Goal: Find specific page/section: Find specific page/section

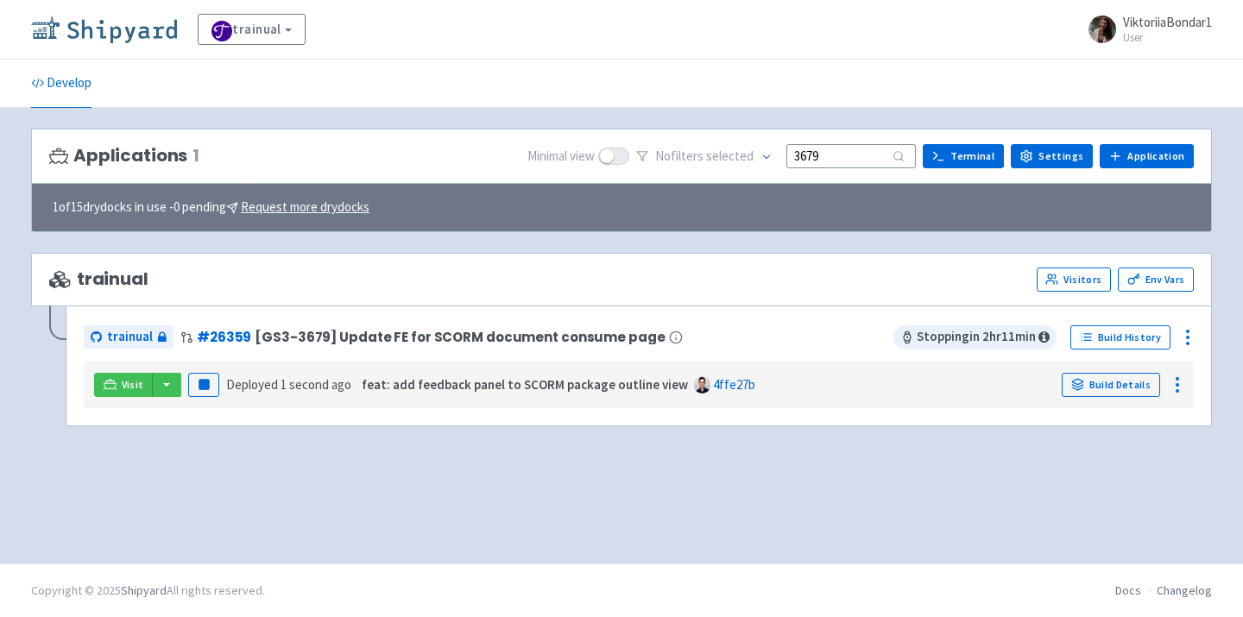
click at [104, 29] on img at bounding box center [104, 30] width 146 height 28
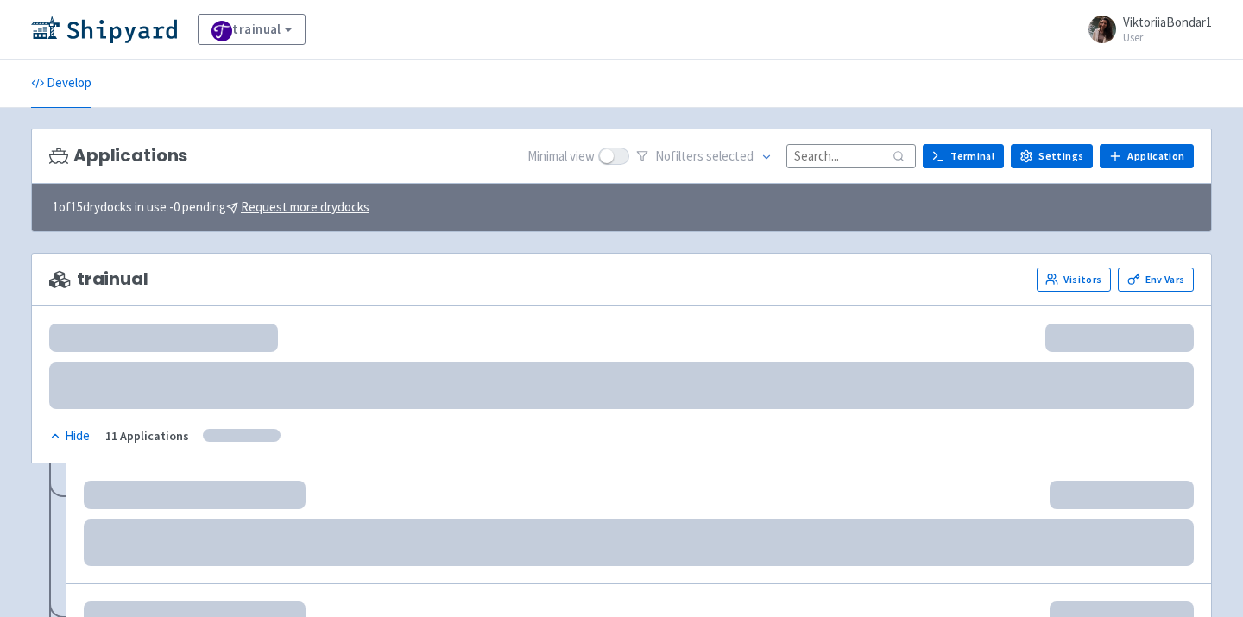
click at [828, 153] on input at bounding box center [850, 155] width 129 height 23
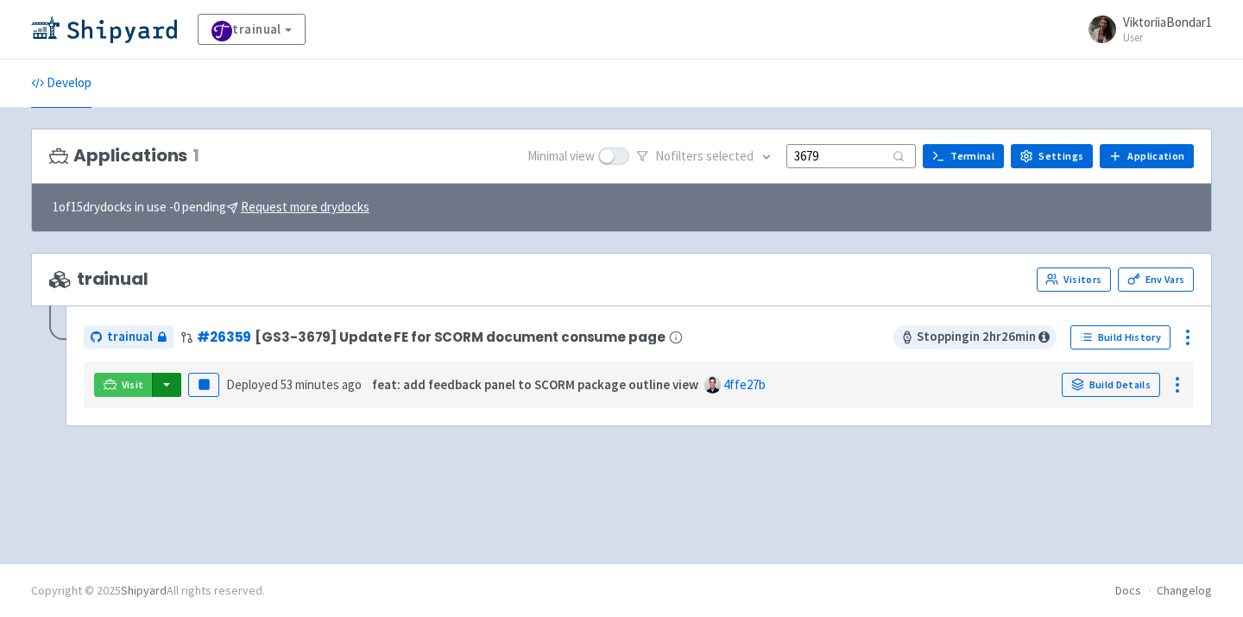
type input "3679"
click at [152, 386] on button "button" at bounding box center [166, 385] width 29 height 24
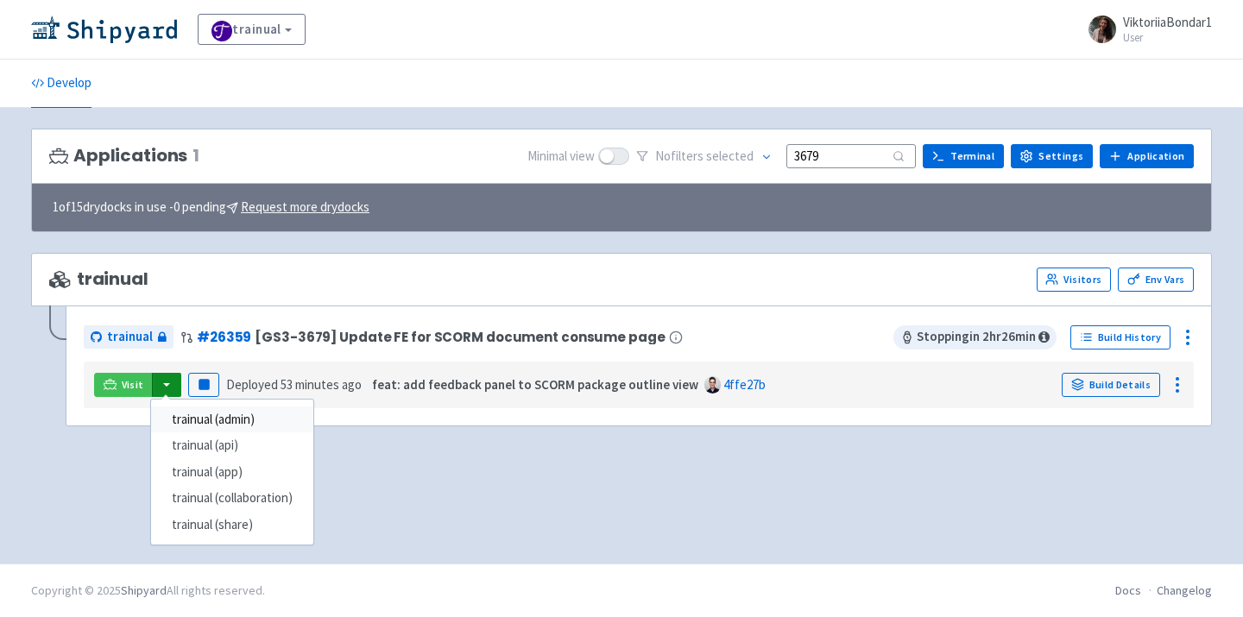
click at [200, 415] on link "trainual (admin)" at bounding box center [232, 419] width 162 height 27
